Goal: Task Accomplishment & Management: Complete application form

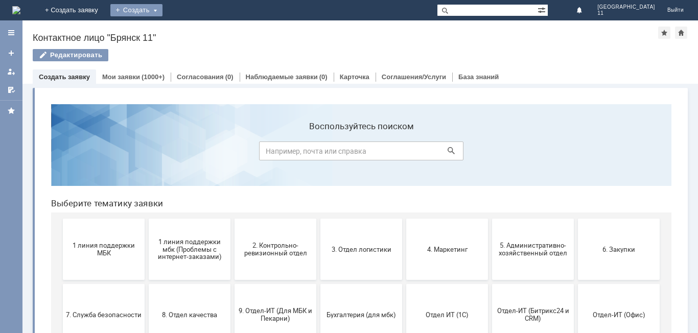
click at [163, 9] on div "Создать" at bounding box center [136, 10] width 52 height 12
click at [190, 33] on link "Заявка" at bounding box center [151, 31] width 78 height 12
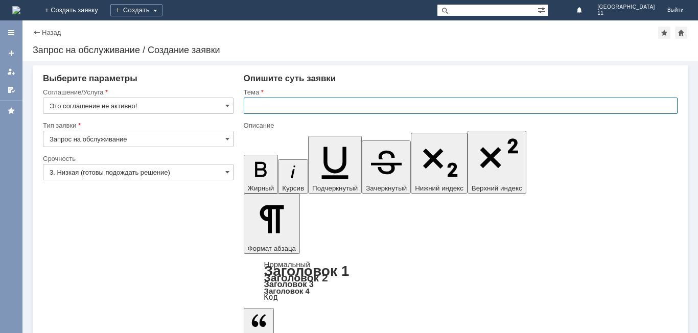
click at [246, 102] on input "text" at bounding box center [461, 106] width 434 height 16
drag, startPoint x: 256, startPoint y: 106, endPoint x: 362, endPoint y: 104, distance: 106.4
click at [362, 104] on input "мбк 11 Брянск. Отложенные чеки" at bounding box center [461, 106] width 434 height 16
type input "мбк 11 Брянск. Отложенные чеки"
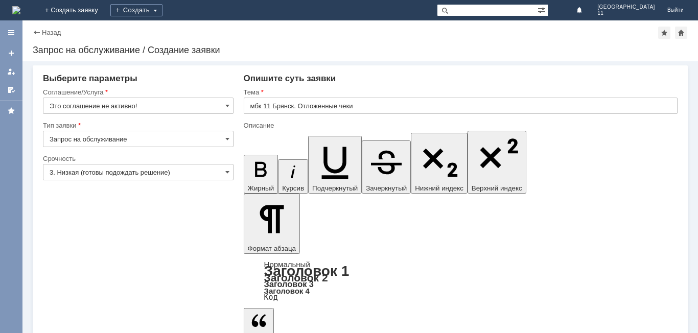
click at [228, 104] on span at bounding box center [227, 106] width 4 height 8
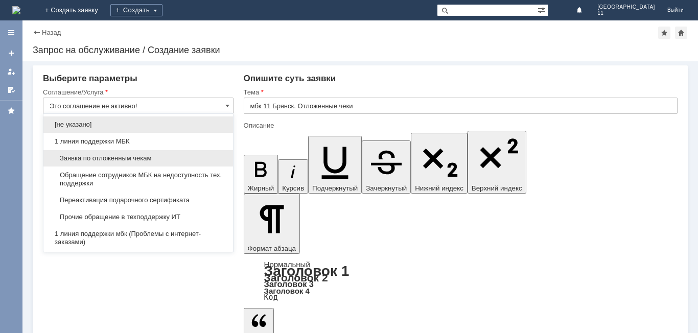
click at [172, 159] on span "Заявка по отложенным чекам" at bounding box center [138, 158] width 177 height 8
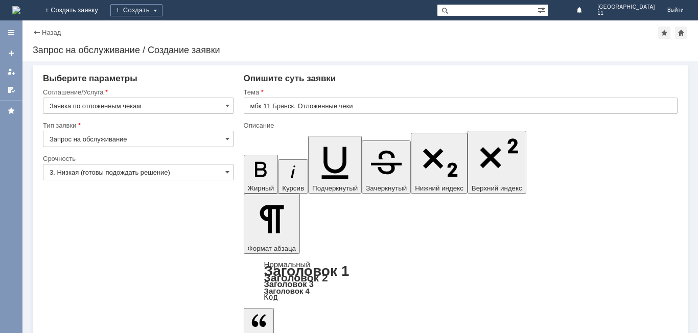
type input "Заявка по отложенным чекам"
click at [228, 171] on span at bounding box center [227, 172] width 4 height 8
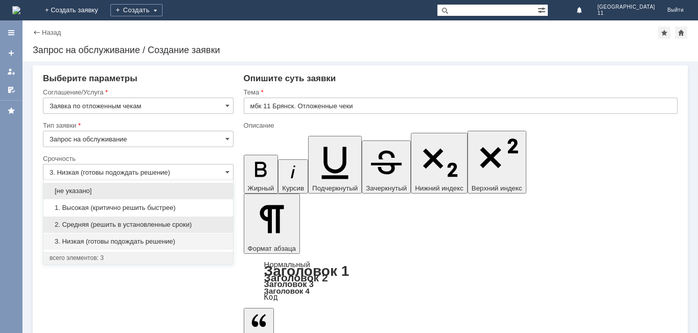
drag, startPoint x: 175, startPoint y: 225, endPoint x: 247, endPoint y: 240, distance: 73.5
click at [176, 225] on span "2. Средняя (решить в установленные сроки)" at bounding box center [138, 225] width 177 height 8
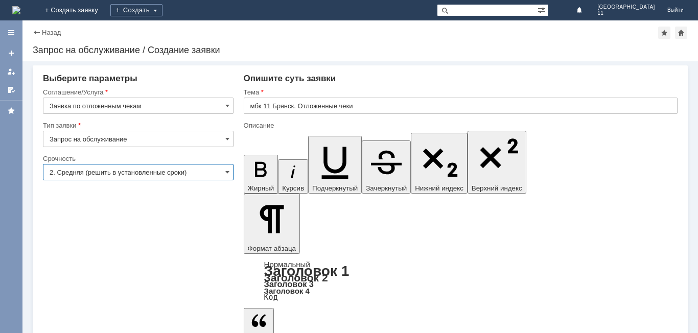
type input "2. Средняя (решить в установленные сроки)"
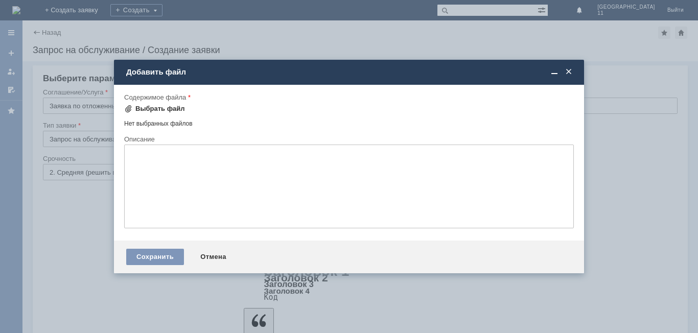
click at [156, 110] on div "Выбрать файл" at bounding box center [160, 109] width 50 height 8
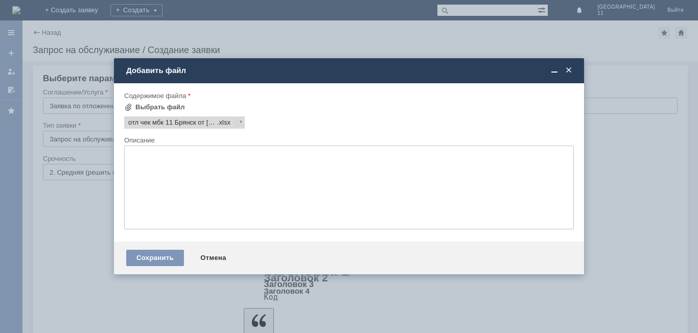
scroll to position [0, 0]
click at [182, 259] on div "Сохранить Отмена" at bounding box center [349, 258] width 470 height 33
click at [180, 258] on div "Сохранить" at bounding box center [155, 258] width 58 height 16
